Goal: Find specific page/section: Find specific page/section

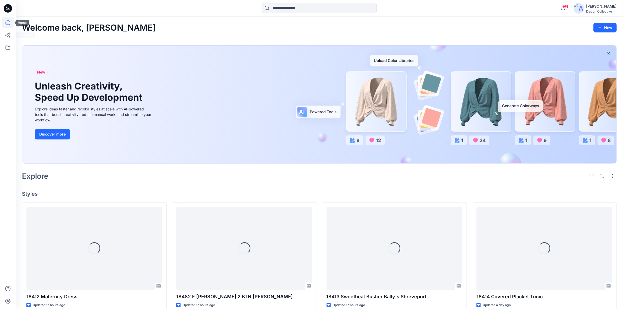
click at [7, 22] on icon at bounding box center [8, 23] width 12 height 12
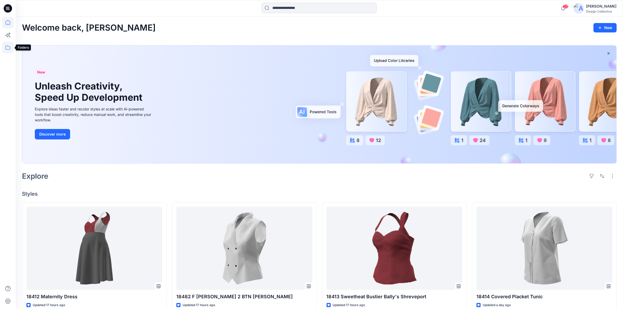
click at [8, 47] on icon at bounding box center [8, 48] width 12 height 12
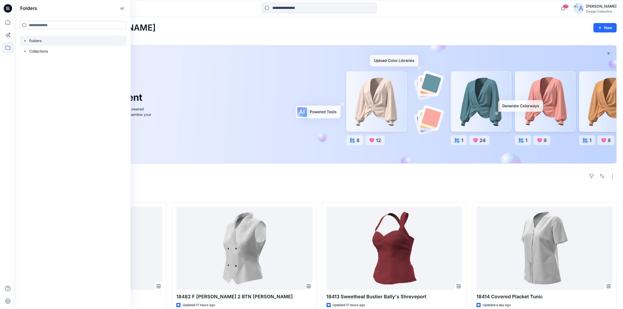
click at [25, 41] on icon "button" at bounding box center [25, 41] width 1 height 2
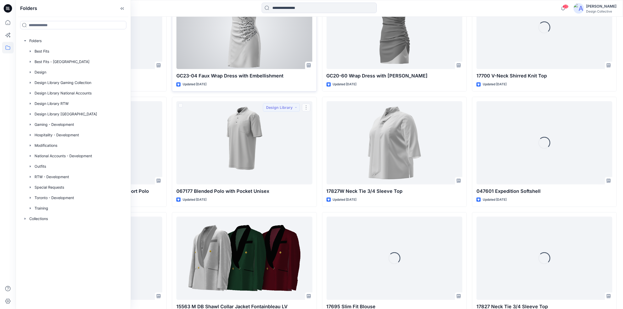
scroll to position [550, 0]
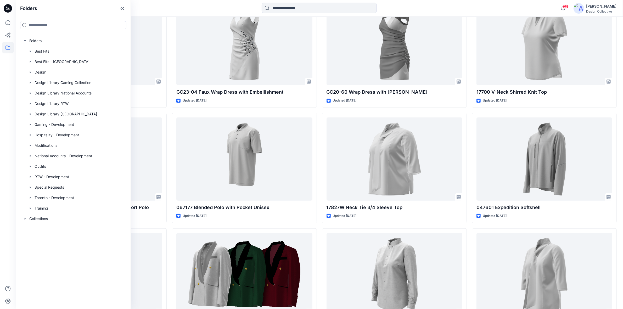
click at [195, 3] on div at bounding box center [319, 9] width 304 height 12
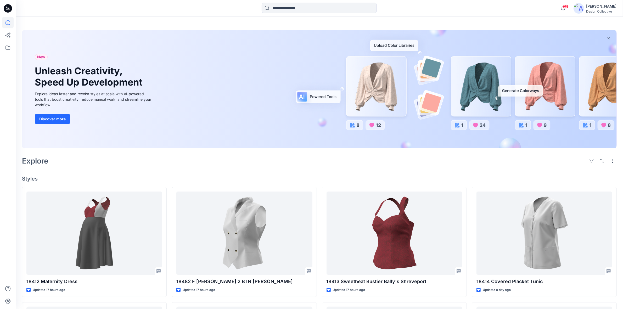
scroll to position [0, 0]
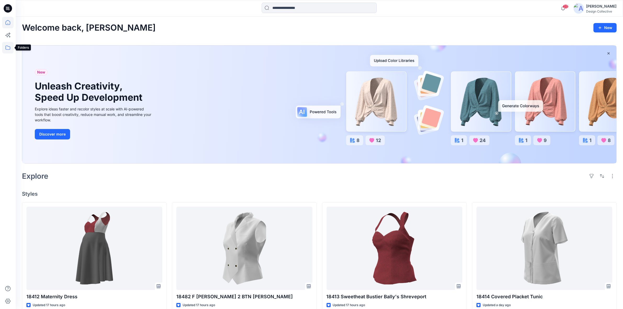
click at [9, 48] on icon at bounding box center [8, 48] width 12 height 12
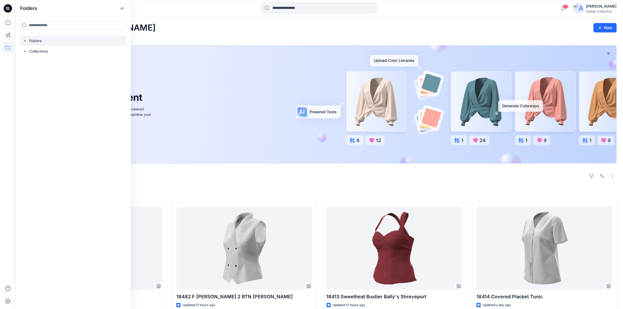
click at [25, 41] on icon "button" at bounding box center [25, 41] width 1 height 2
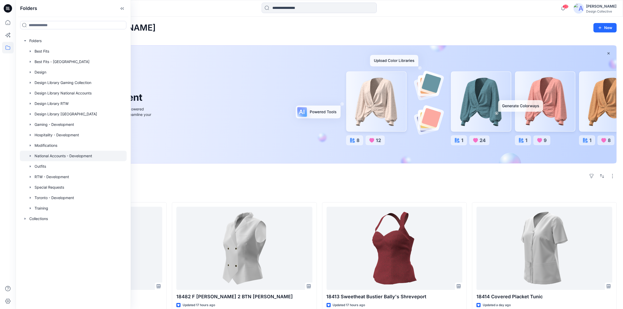
click at [64, 156] on div at bounding box center [73, 156] width 107 height 10
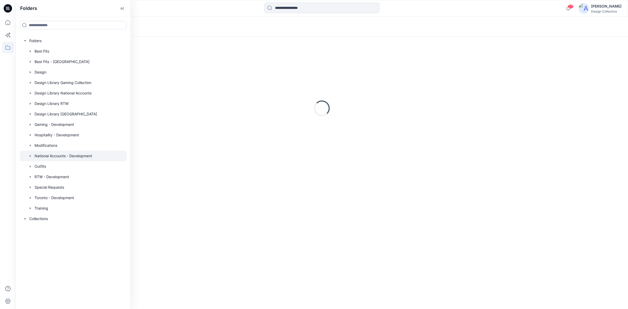
click at [462, 13] on div at bounding box center [322, 9] width 306 height 12
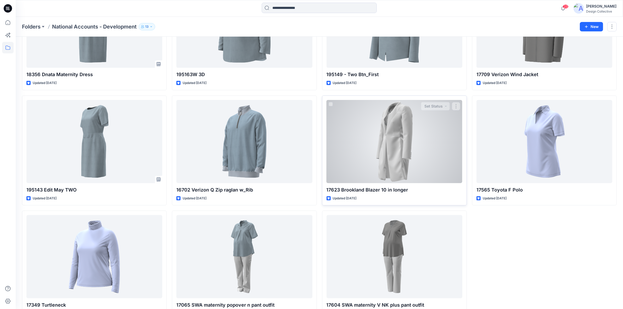
scroll to position [133, 0]
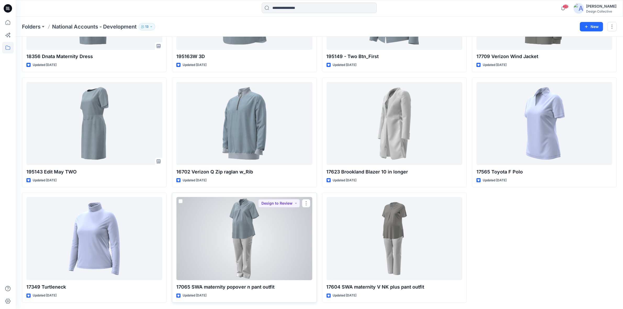
click at [222, 249] on div at bounding box center [244, 238] width 136 height 83
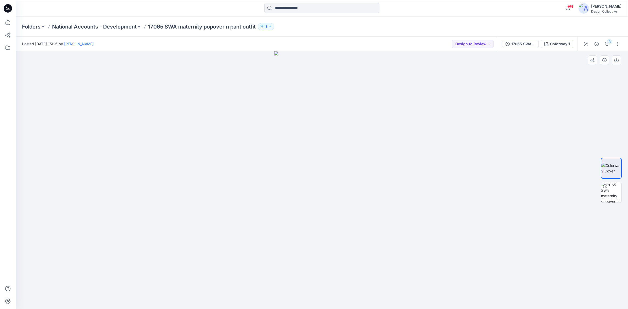
drag, startPoint x: 404, startPoint y: 132, endPoint x: 367, endPoint y: 138, distance: 37.8
click at [367, 138] on div at bounding box center [322, 180] width 612 height 258
